Goal: Information Seeking & Learning: Understand process/instructions

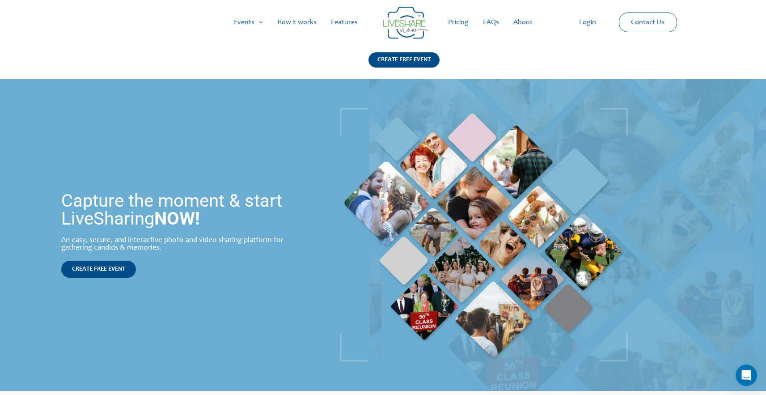
click at [306, 18] on link "How it works" at bounding box center [297, 22] width 54 height 29
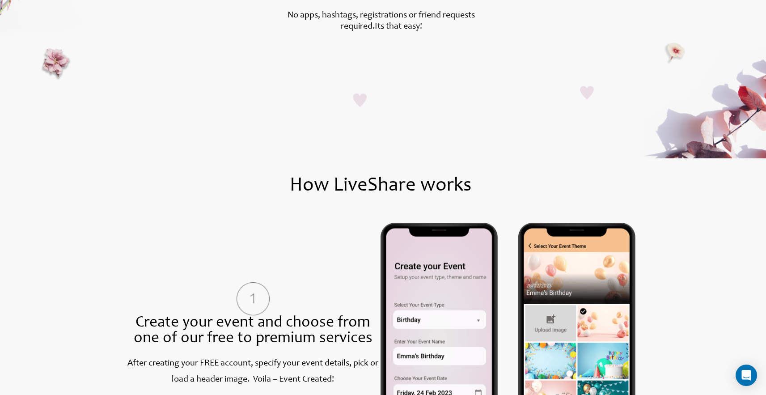
scroll to position [306, 0]
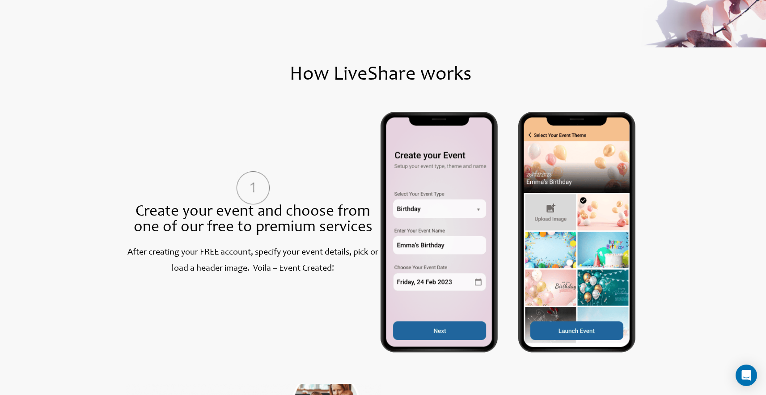
click at [660, 157] on section "Create your event and choose from one of our free to premium services After cre…" at bounding box center [380, 232] width 599 height 241
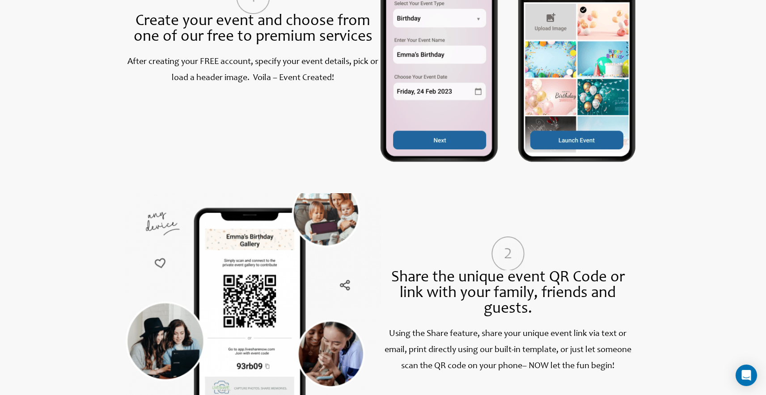
scroll to position [457, 0]
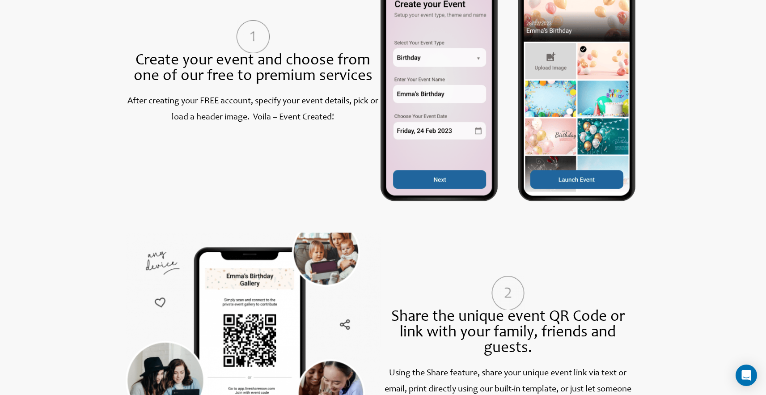
click at [467, 231] on section "Share the unique event QR Code or link with your family, friends and guests. Us…" at bounding box center [380, 352] width 599 height 285
click at [467, 108] on img at bounding box center [508, 81] width 255 height 241
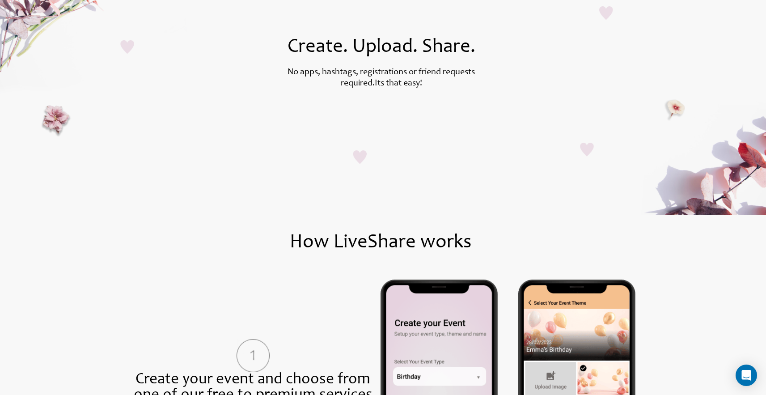
scroll to position [224, 0]
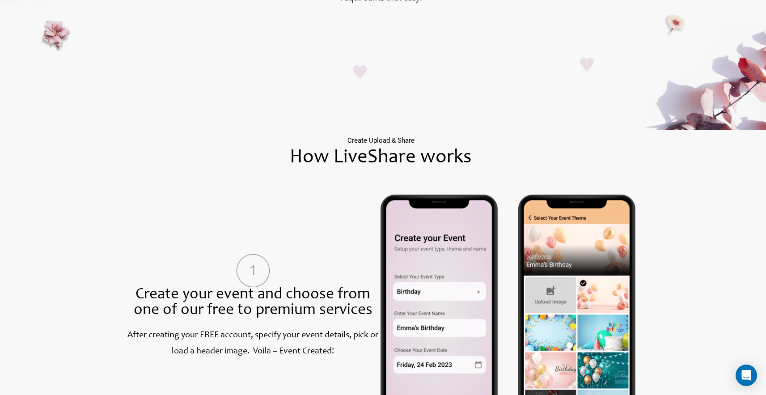
drag, startPoint x: 432, startPoint y: 254, endPoint x: 619, endPoint y: 0, distance: 314.4
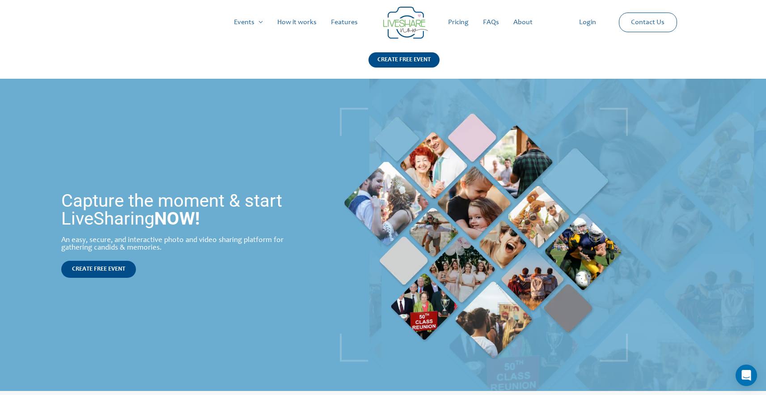
click at [587, 24] on link "Login" at bounding box center [587, 22] width 31 height 29
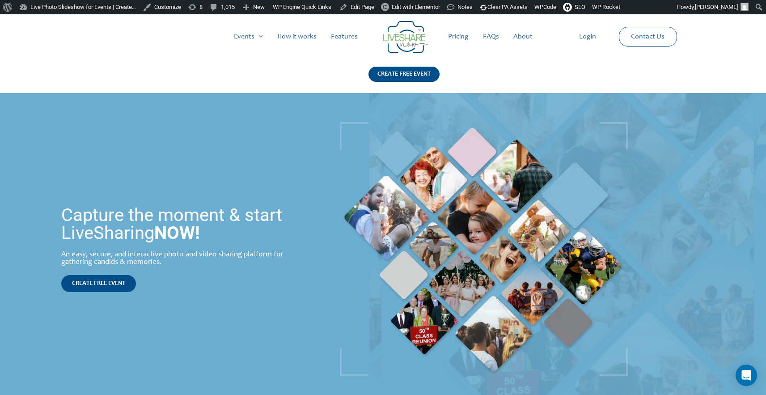
click at [305, 32] on link "How it works" at bounding box center [297, 36] width 54 height 29
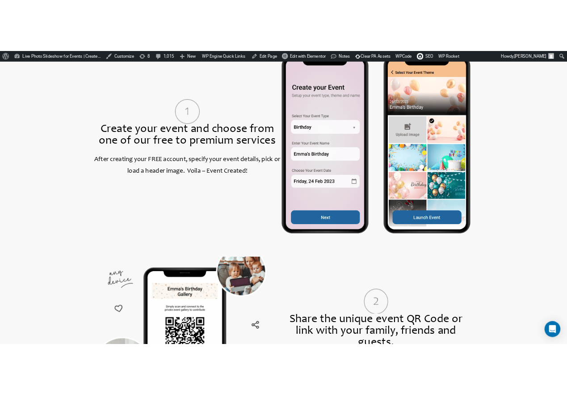
scroll to position [384, 0]
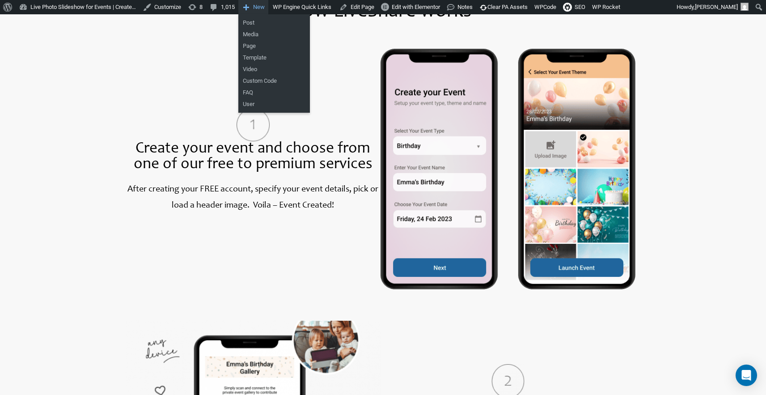
drag, startPoint x: 440, startPoint y: 138, endPoint x: 275, endPoint y: 0, distance: 214.6
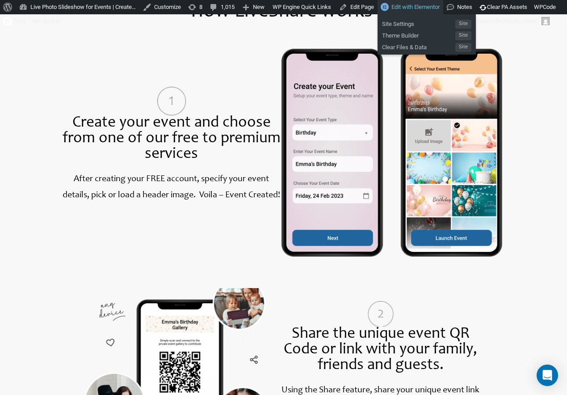
drag, startPoint x: 437, startPoint y: 119, endPoint x: 394, endPoint y: 5, distance: 121.3
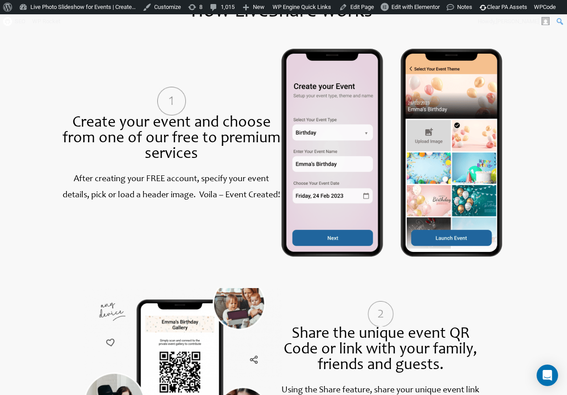
drag, startPoint x: 439, startPoint y: 98, endPoint x: 563, endPoint y: 27, distance: 142.4
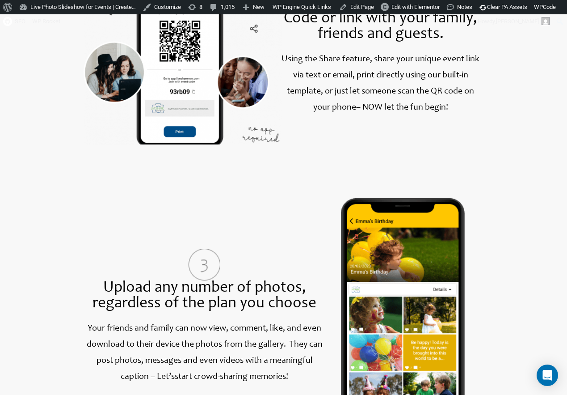
scroll to position [674, 0]
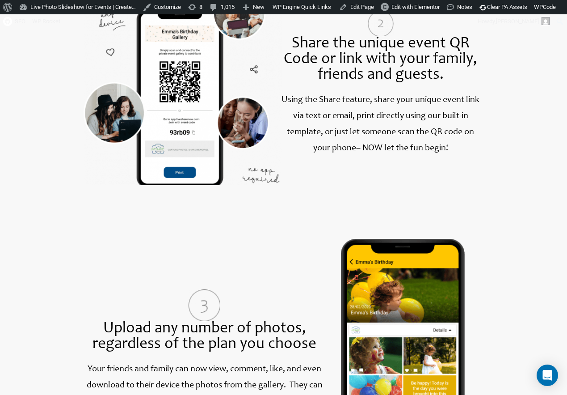
click at [165, 97] on img at bounding box center [183, 91] width 198 height 187
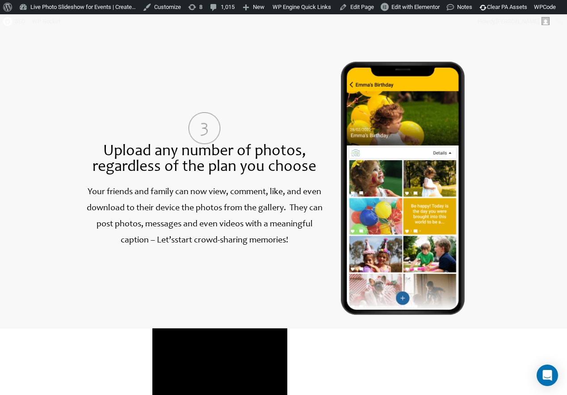
scroll to position [860, 0]
